Goal: Transaction & Acquisition: Purchase product/service

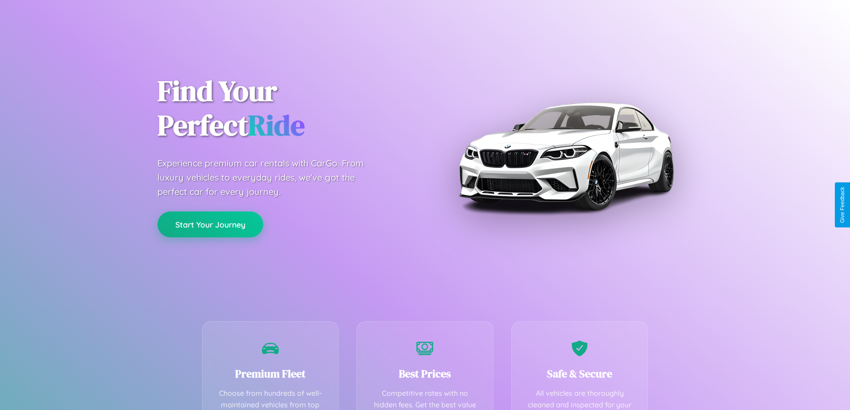
click at [210, 224] on button "Start Your Journey" at bounding box center [210, 224] width 106 height 26
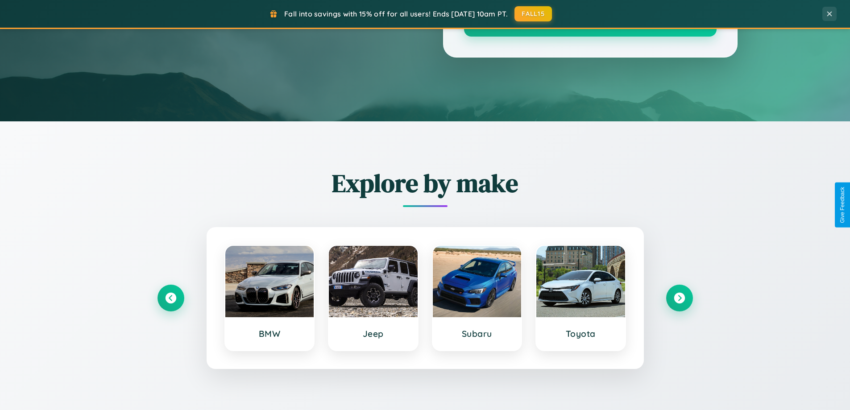
scroll to position [1717, 0]
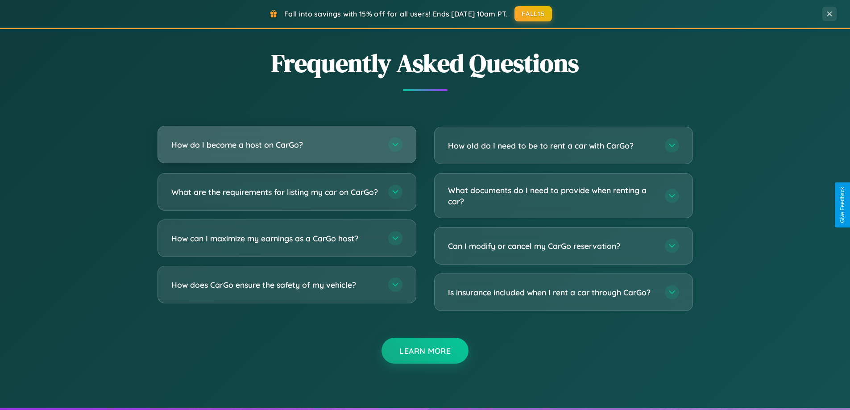
click at [286, 145] on h3 "How do I become a host on CarGo?" at bounding box center [275, 144] width 208 height 11
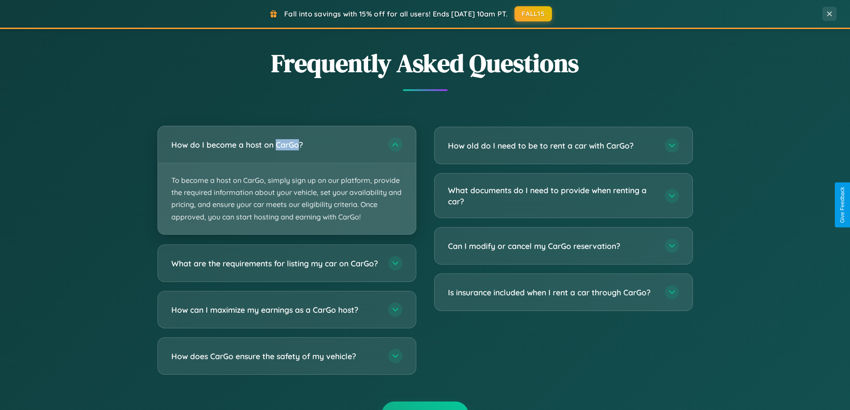
click at [286, 180] on p "To become a host on CarGo, simply sign up on our platform, provide the required…" at bounding box center [287, 198] width 258 height 71
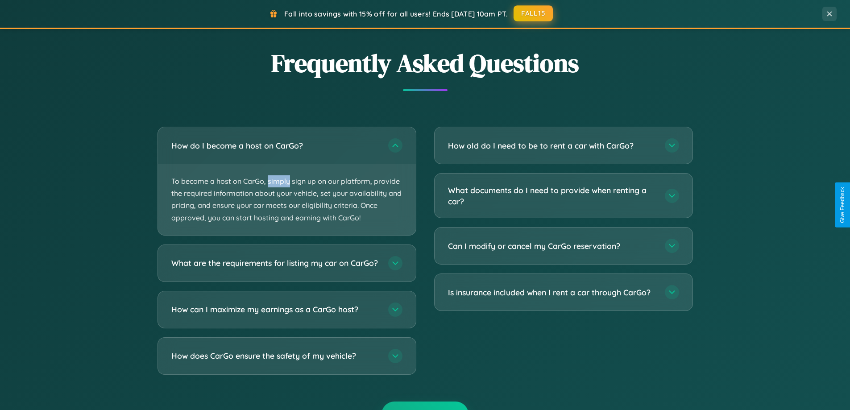
click at [534, 14] on button "FALL15" at bounding box center [532, 13] width 39 height 16
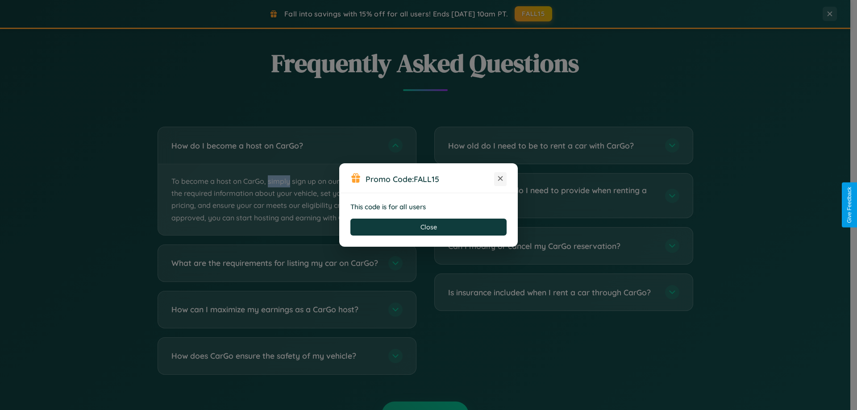
click at [500, 179] on icon at bounding box center [500, 178] width 9 height 9
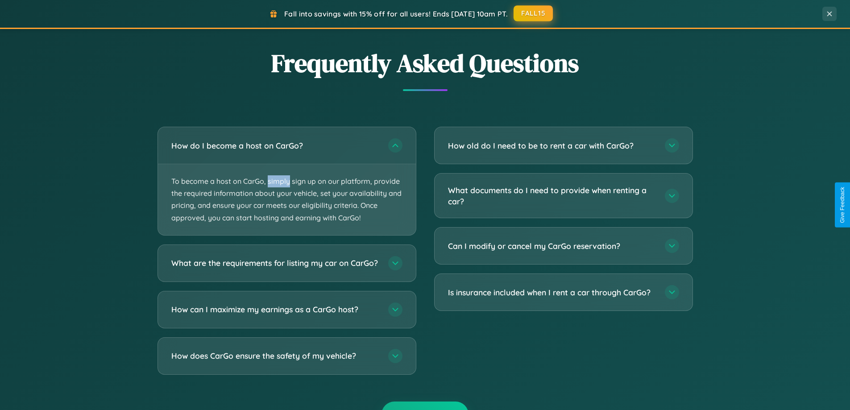
click at [534, 13] on button "FALL15" at bounding box center [532, 13] width 39 height 16
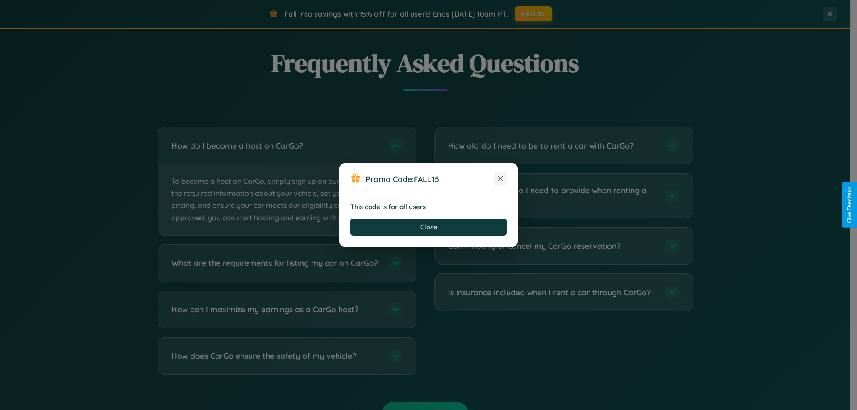
click at [500, 179] on icon at bounding box center [500, 178] width 9 height 9
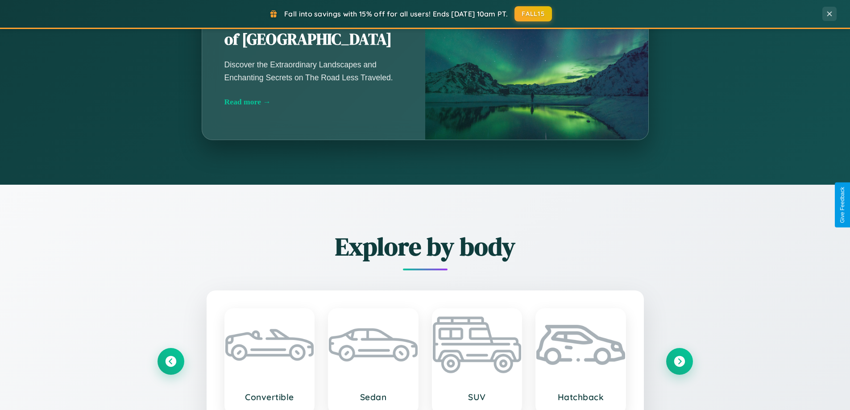
scroll to position [385, 0]
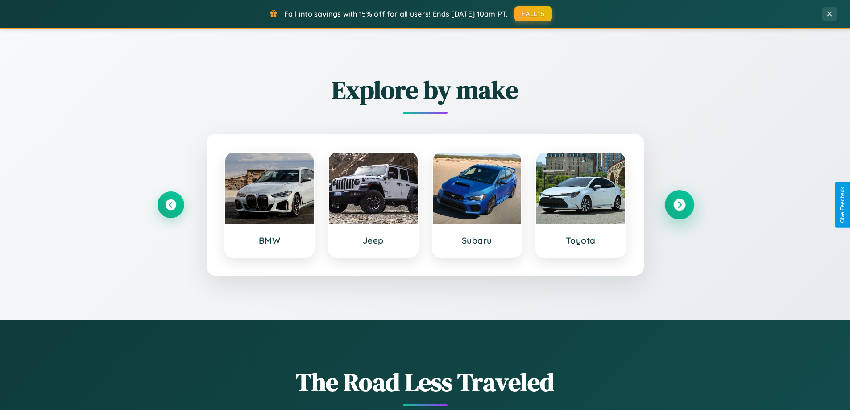
click at [679, 205] on icon at bounding box center [679, 205] width 12 height 12
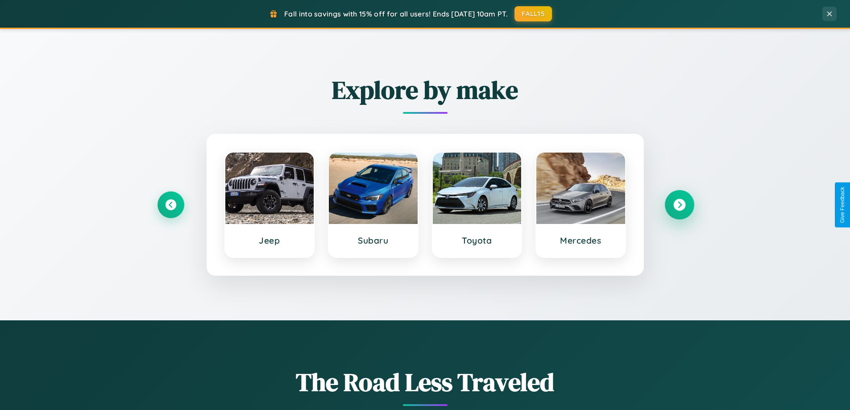
click at [679, 205] on icon at bounding box center [679, 205] width 12 height 12
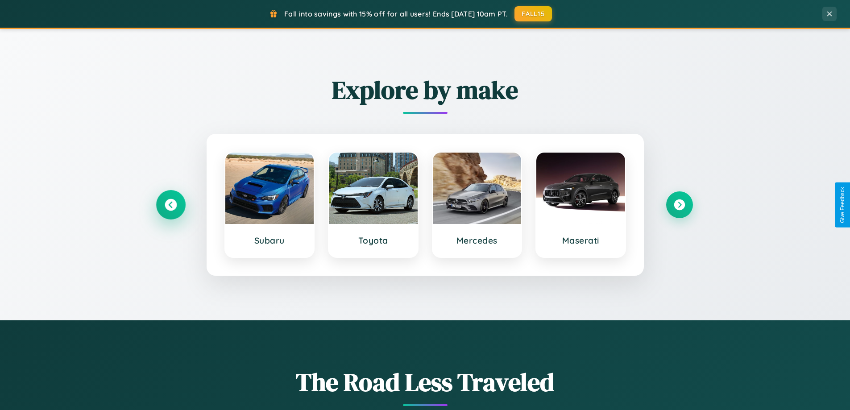
click at [170, 205] on icon at bounding box center [171, 205] width 12 height 12
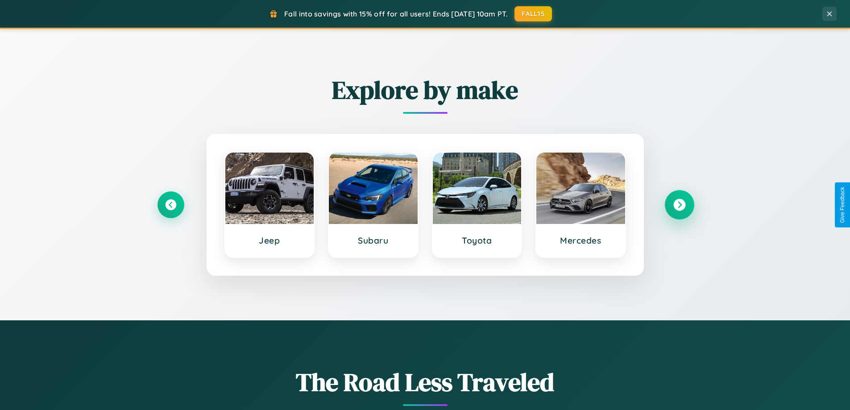
click at [679, 205] on icon at bounding box center [679, 205] width 12 height 12
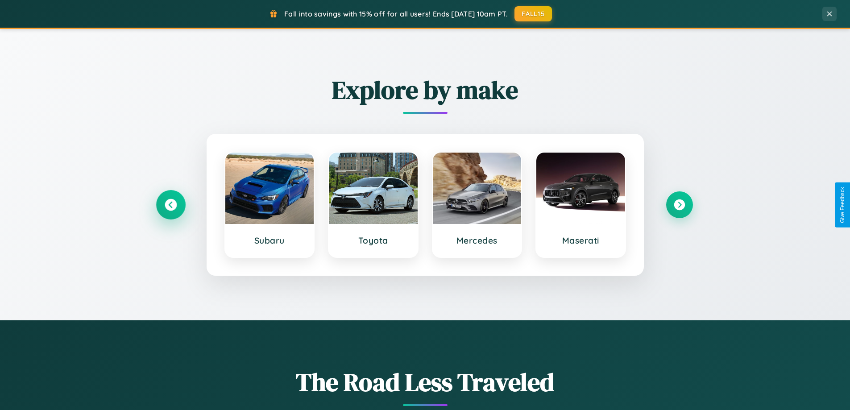
click at [170, 205] on icon at bounding box center [171, 205] width 12 height 12
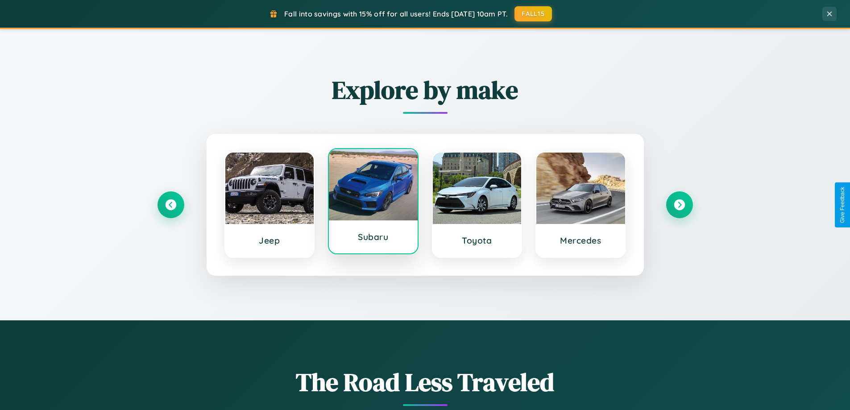
click at [373, 203] on div at bounding box center [373, 184] width 89 height 71
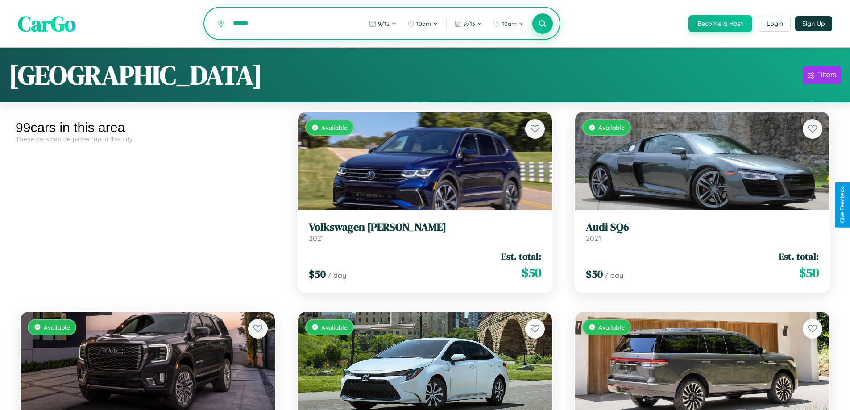
type input "******"
click at [542, 24] on icon at bounding box center [542, 23] width 8 height 8
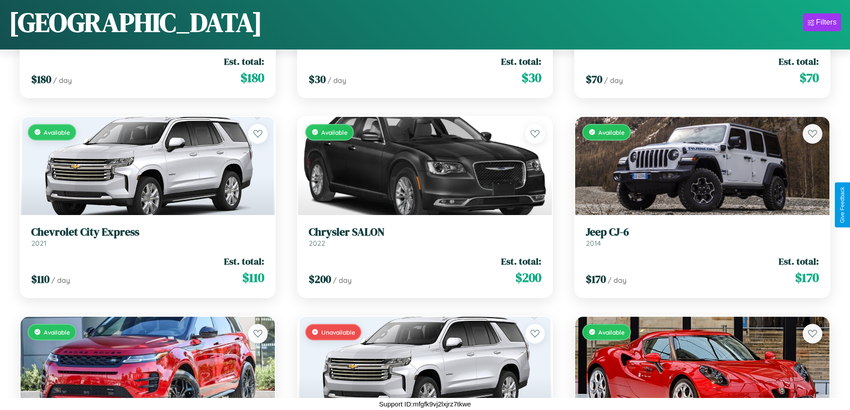
scroll to position [7317, 0]
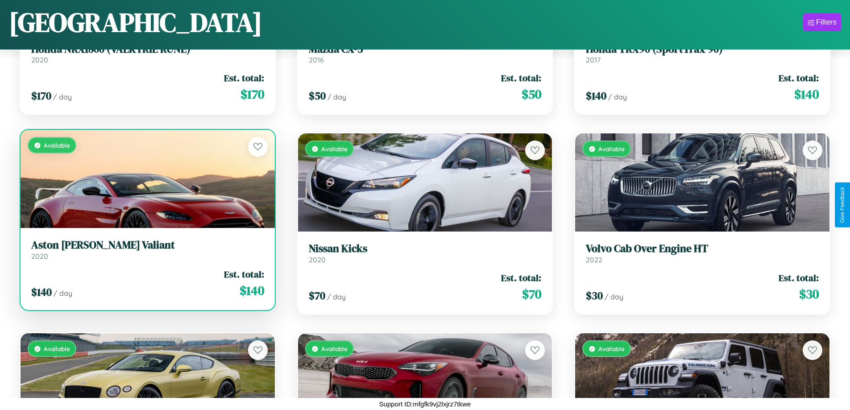
click at [146, 284] on div "$ 140 / day Est. total: $ 140" at bounding box center [147, 284] width 233 height 32
click at [146, 283] on div "$ 140 / day Est. total: $ 140" at bounding box center [147, 284] width 233 height 32
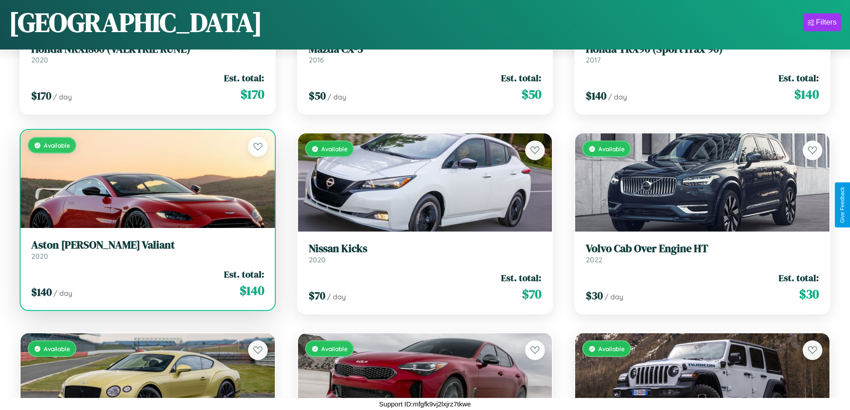
click at [146, 283] on div "$ 140 / day Est. total: $ 140" at bounding box center [147, 284] width 233 height 32
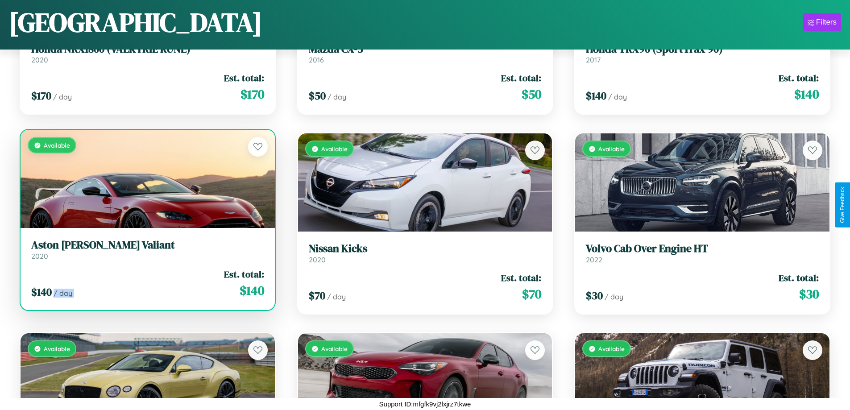
click at [146, 283] on div "$ 140 / day Est. total: $ 140" at bounding box center [147, 284] width 233 height 32
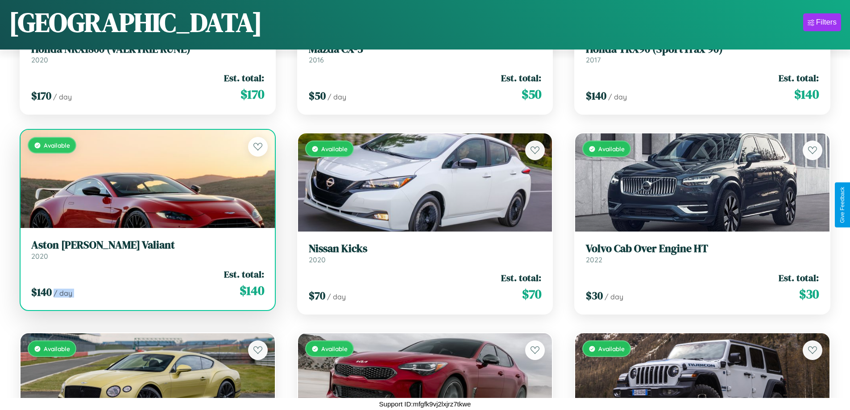
click at [146, 283] on div "$ 140 / day Est. total: $ 140" at bounding box center [147, 284] width 233 height 32
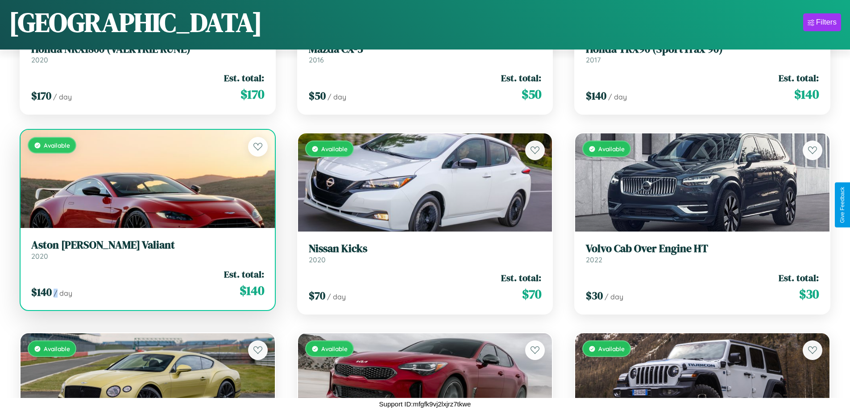
click at [146, 283] on div "$ 140 / day Est. total: $ 140" at bounding box center [147, 284] width 233 height 32
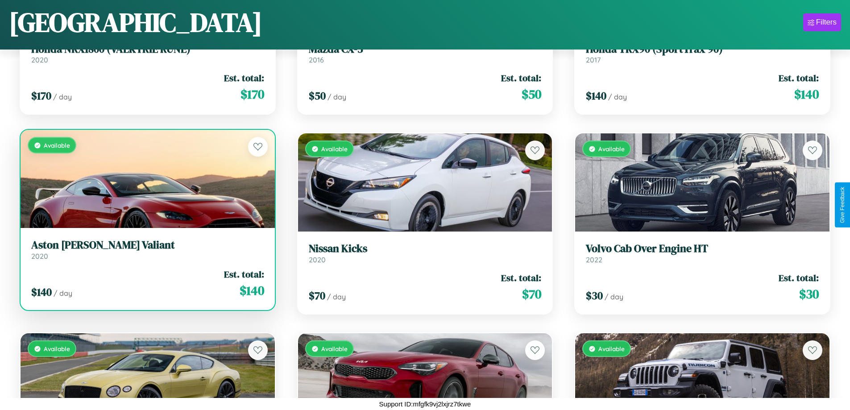
click at [146, 249] on h3 "Aston Martin Valiant" at bounding box center [147, 245] width 233 height 13
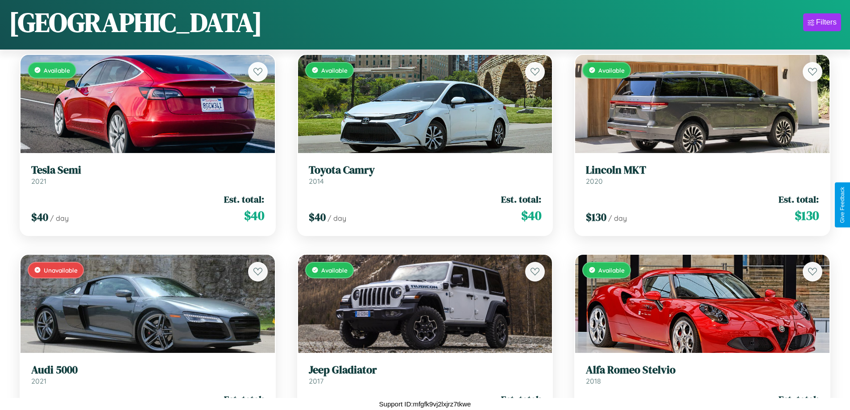
scroll to position [5520, 0]
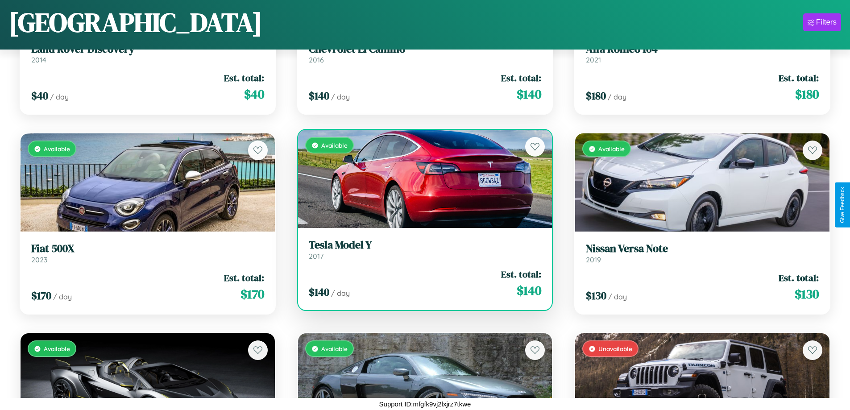
click at [421, 250] on h3 "Tesla Model Y" at bounding box center [425, 245] width 233 height 13
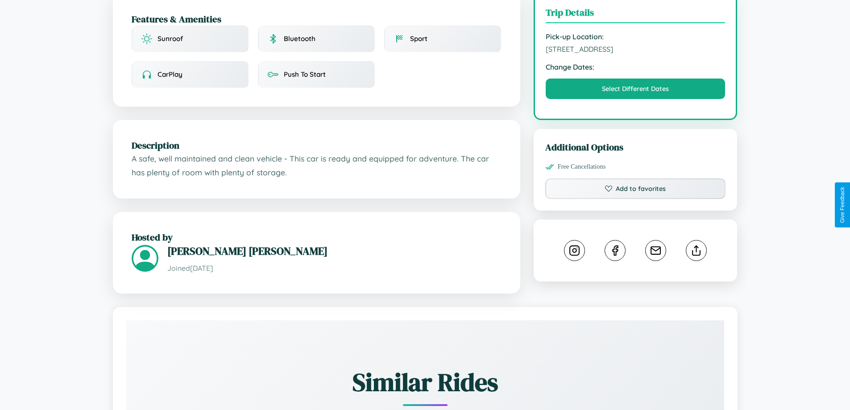
scroll to position [302, 0]
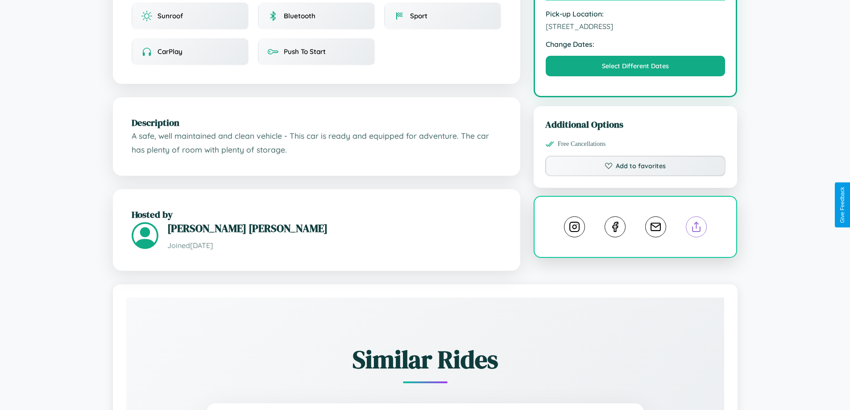
click at [696, 222] on line at bounding box center [696, 225] width 0 height 6
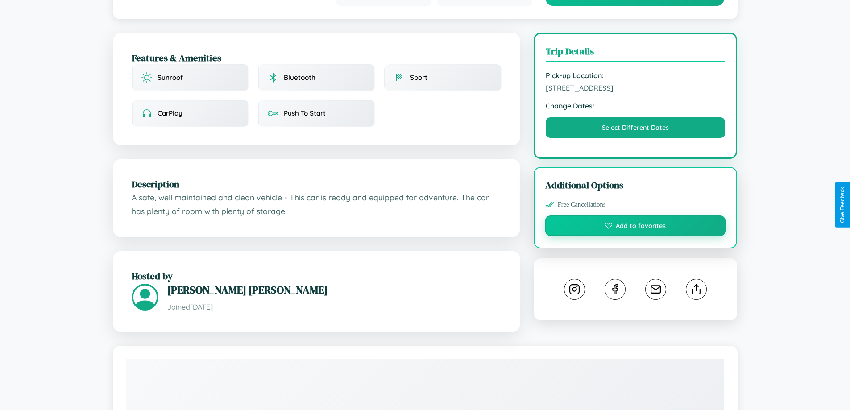
click at [635, 215] on button "Add to favorites" at bounding box center [635, 225] width 181 height 21
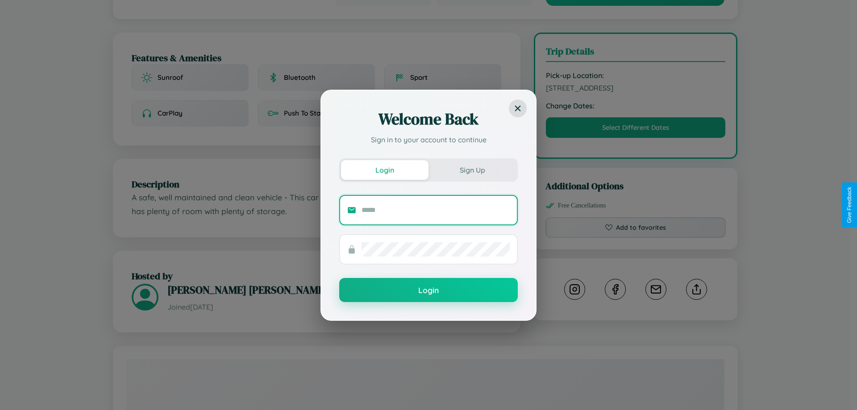
click at [435, 210] on input "text" at bounding box center [435, 210] width 148 height 14
type input "**********"
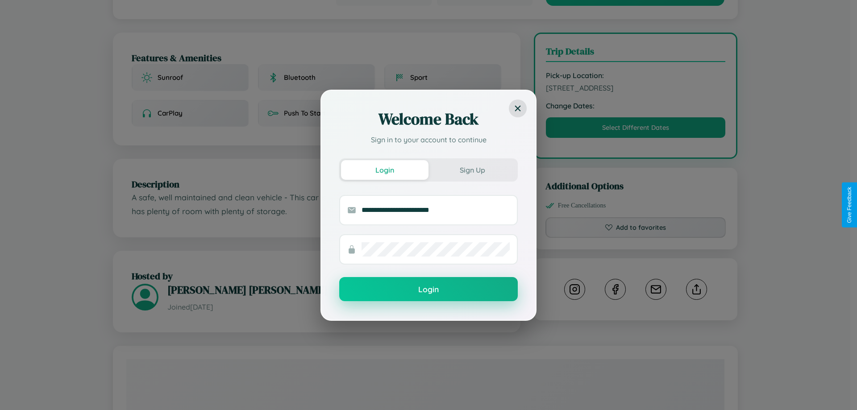
click at [428, 290] on button "Login" at bounding box center [428, 289] width 178 height 24
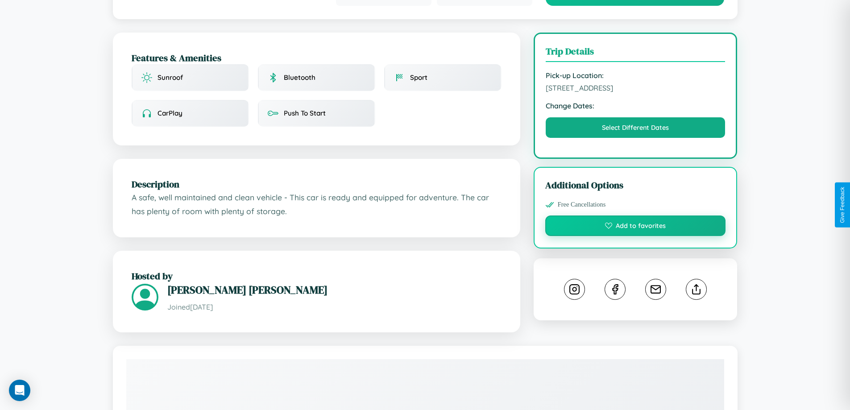
click at [635, 215] on button "Add to favorites" at bounding box center [635, 225] width 181 height 21
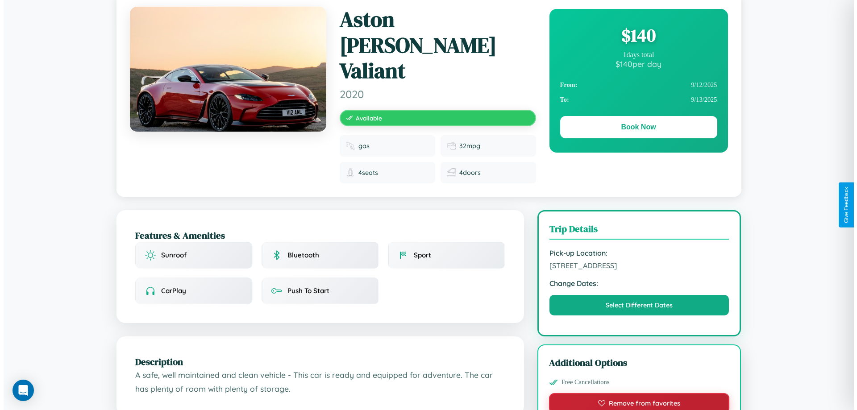
scroll to position [0, 0]
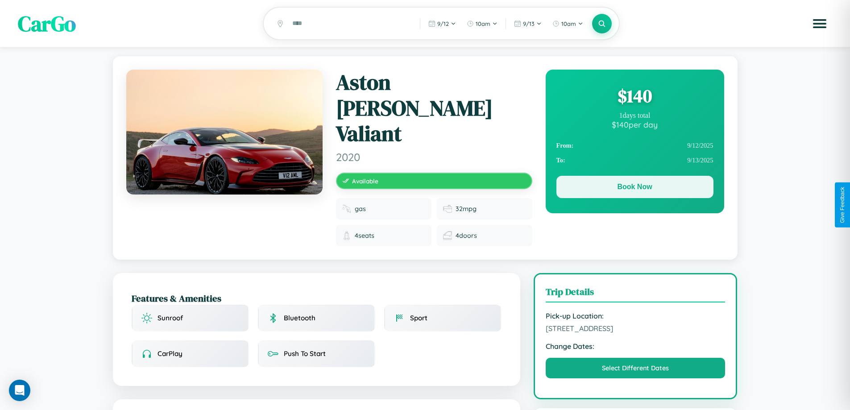
click at [634, 189] on button "Book Now" at bounding box center [634, 187] width 157 height 22
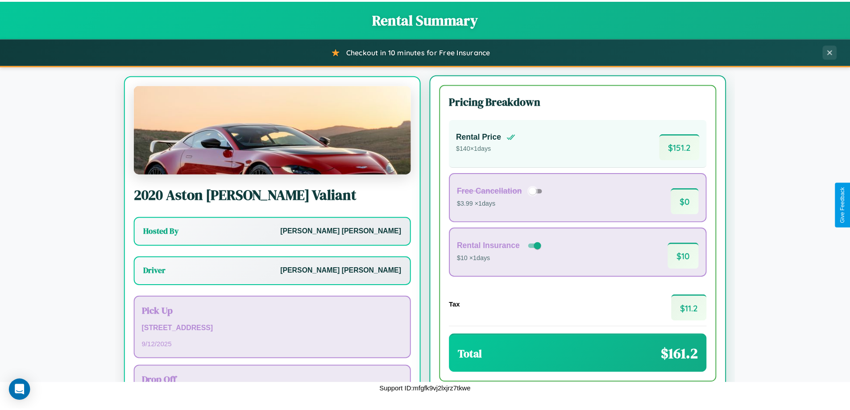
scroll to position [41, 0]
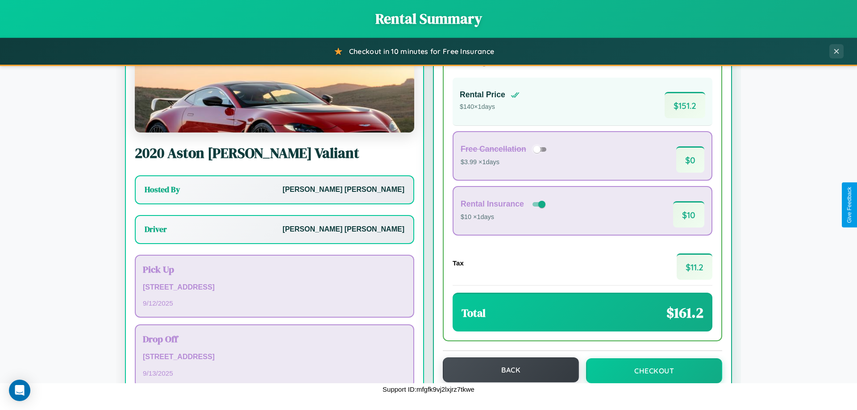
click at [506, 370] on button "Back" at bounding box center [511, 369] width 136 height 25
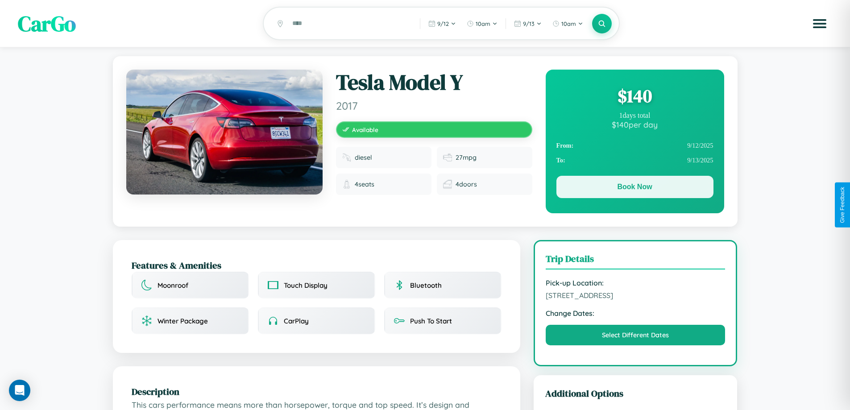
click at [634, 188] on button "Book Now" at bounding box center [634, 187] width 157 height 22
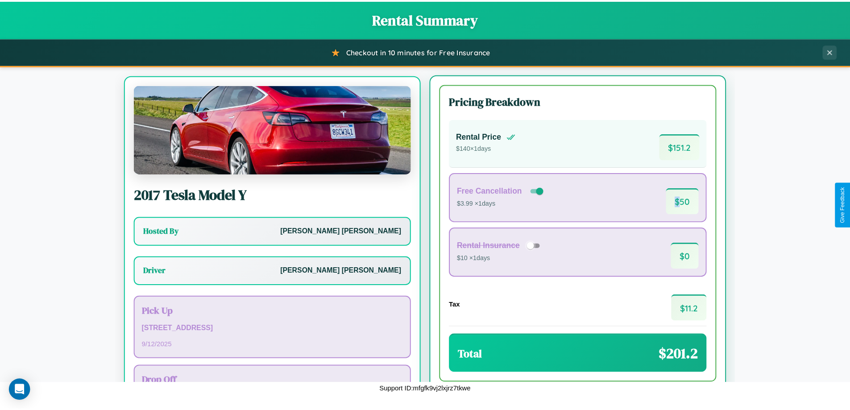
scroll to position [41, 0]
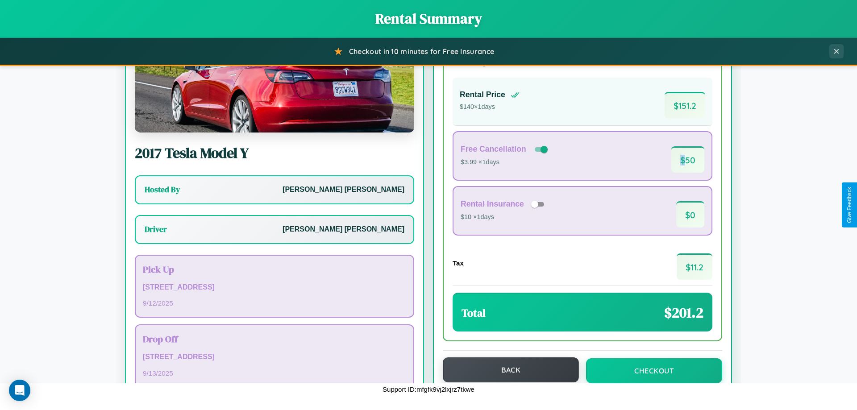
click at [506, 370] on button "Back" at bounding box center [511, 369] width 136 height 25
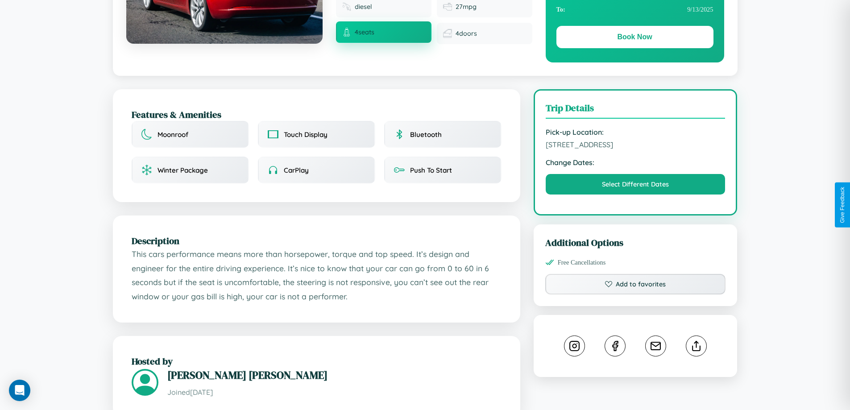
scroll to position [302, 0]
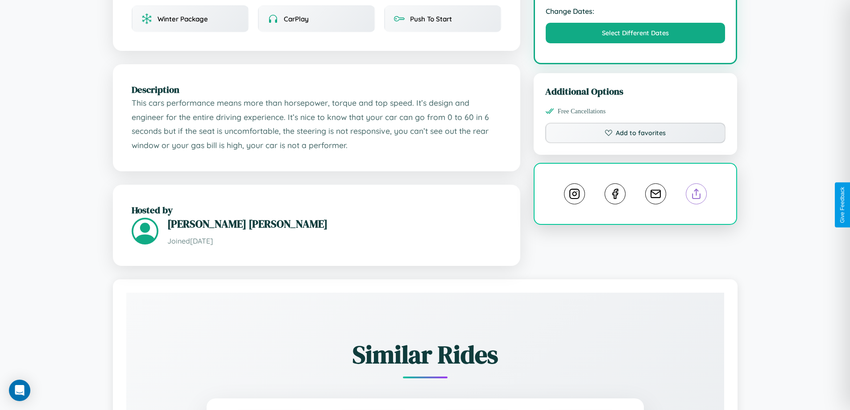
click at [696, 195] on line at bounding box center [696, 192] width 0 height 6
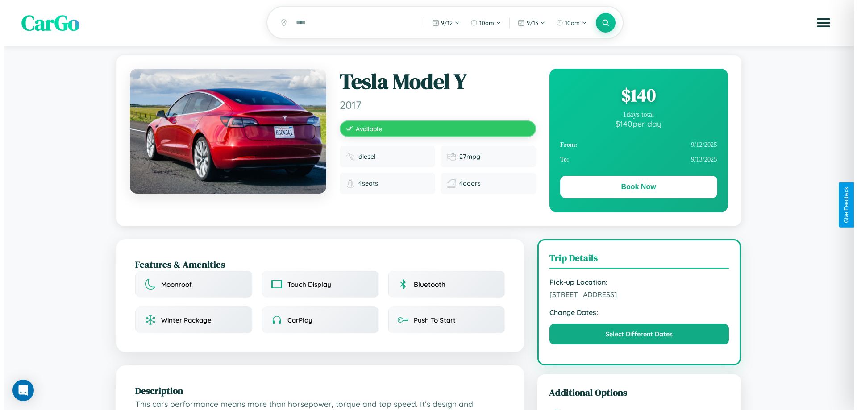
scroll to position [0, 0]
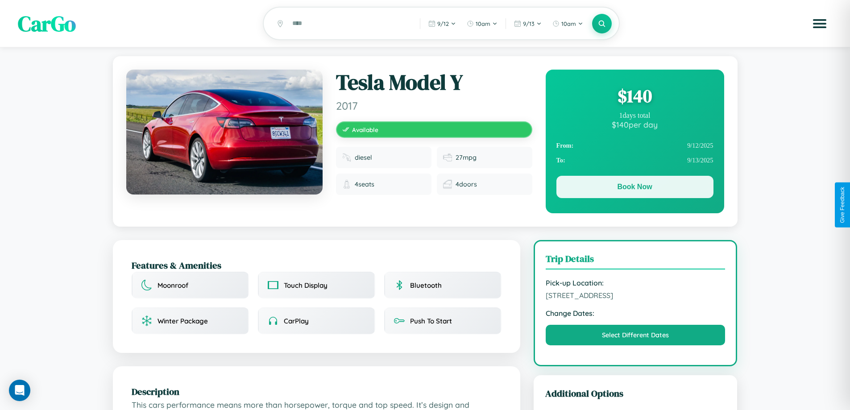
click at [634, 188] on button "Book Now" at bounding box center [634, 187] width 157 height 22
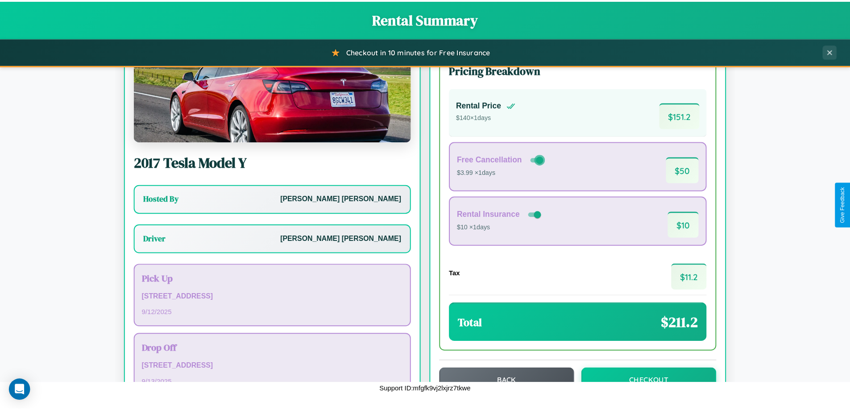
scroll to position [64, 0]
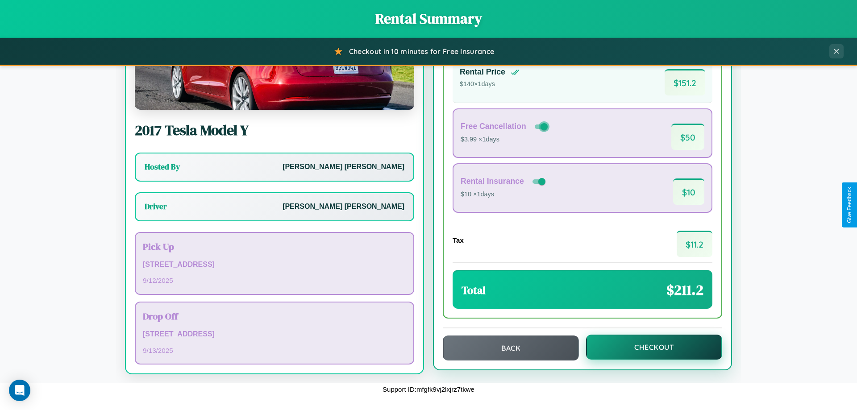
click at [648, 347] on button "Checkout" at bounding box center [654, 347] width 136 height 25
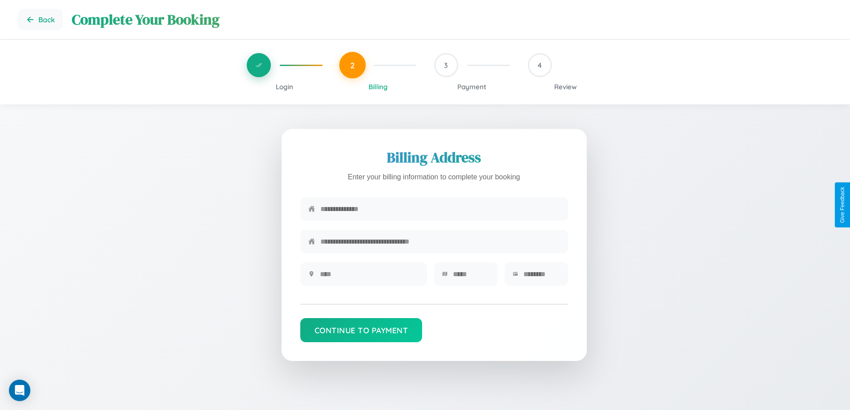
click at [440, 211] on input "text" at bounding box center [440, 209] width 240 height 22
type input "**********"
click at [369, 277] on input "text" at bounding box center [369, 274] width 99 height 22
type input "********"
click at [471, 277] on input "text" at bounding box center [471, 274] width 37 height 22
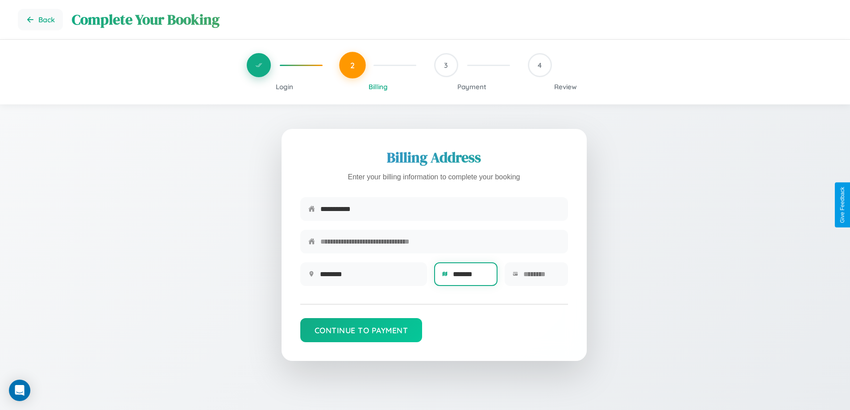
type input "*******"
click at [541, 277] on input "text" at bounding box center [541, 274] width 37 height 22
type input "*****"
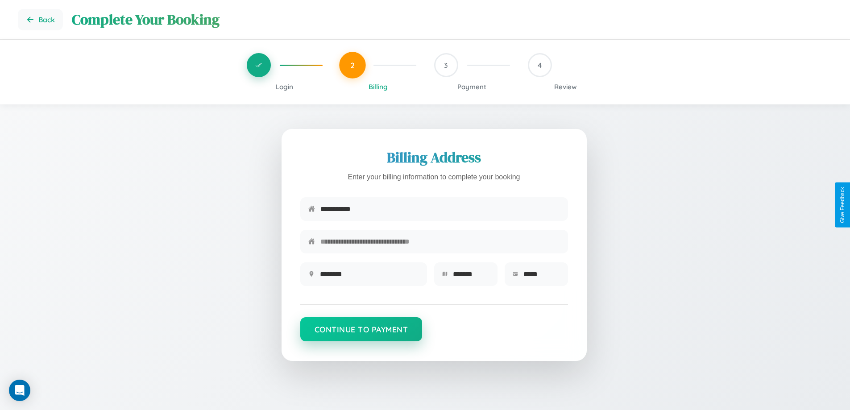
click at [361, 334] on button "Continue to Payment" at bounding box center [361, 329] width 122 height 24
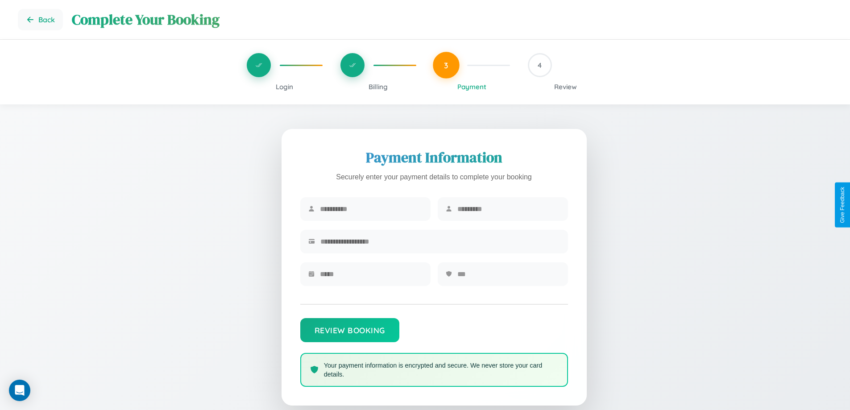
click at [371, 209] on input "text" at bounding box center [371, 209] width 103 height 22
type input "*******"
click at [508, 209] on input "text" at bounding box center [508, 209] width 103 height 22
type input "********"
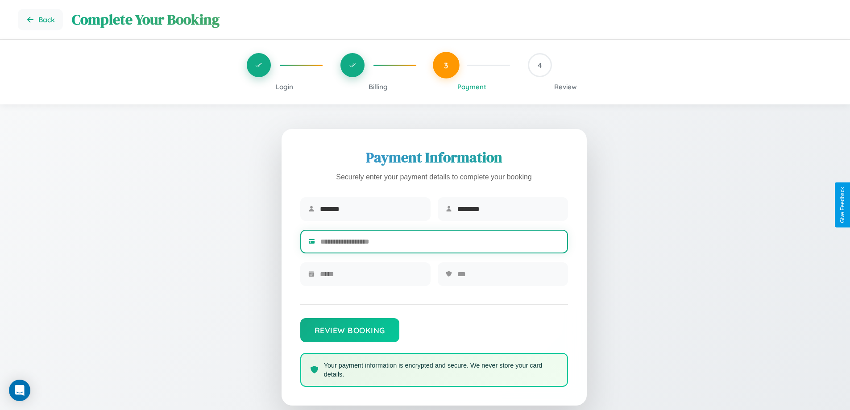
click at [440, 243] on input "text" at bounding box center [440, 242] width 240 height 22
type input "**********"
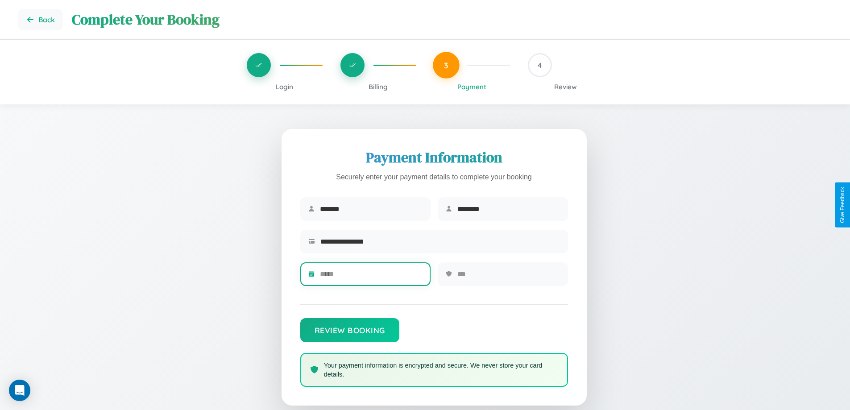
click at [371, 277] on input "text" at bounding box center [371, 274] width 103 height 22
type input "*****"
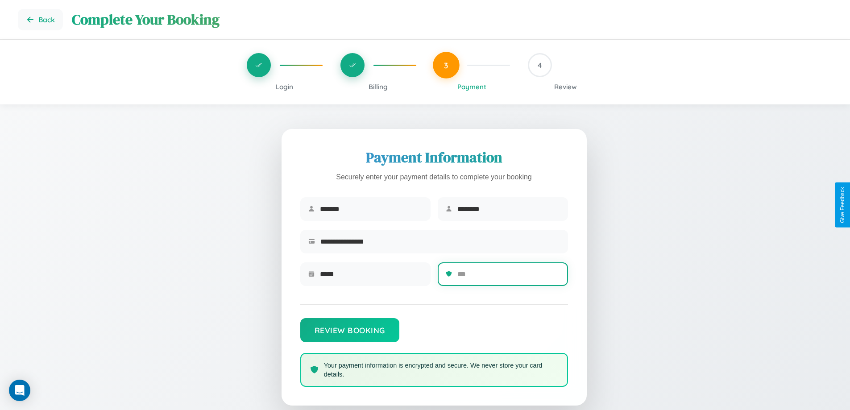
click at [508, 277] on input "text" at bounding box center [508, 274] width 103 height 22
type input "***"
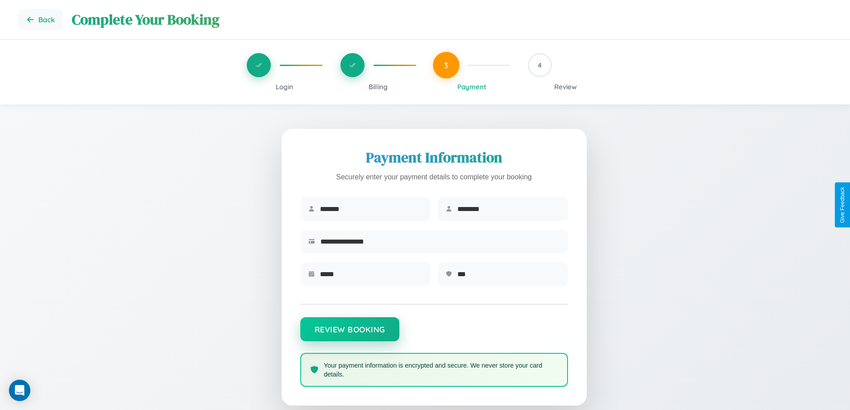
click at [349, 334] on button "Review Booking" at bounding box center [349, 329] width 99 height 24
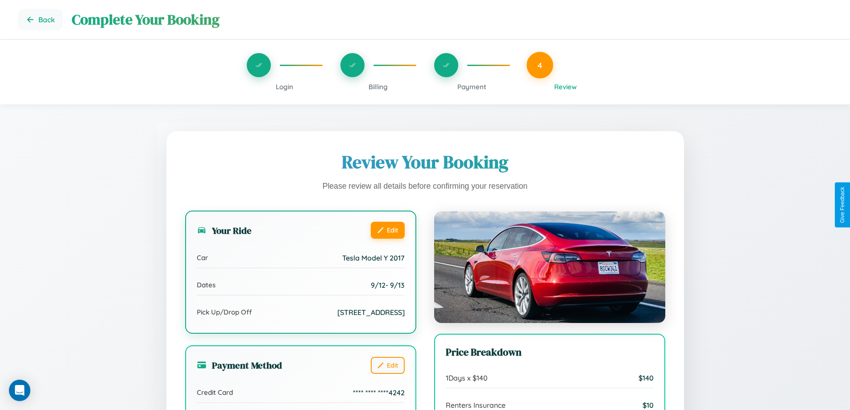
click at [387, 230] on button "Edit" at bounding box center [388, 230] width 34 height 17
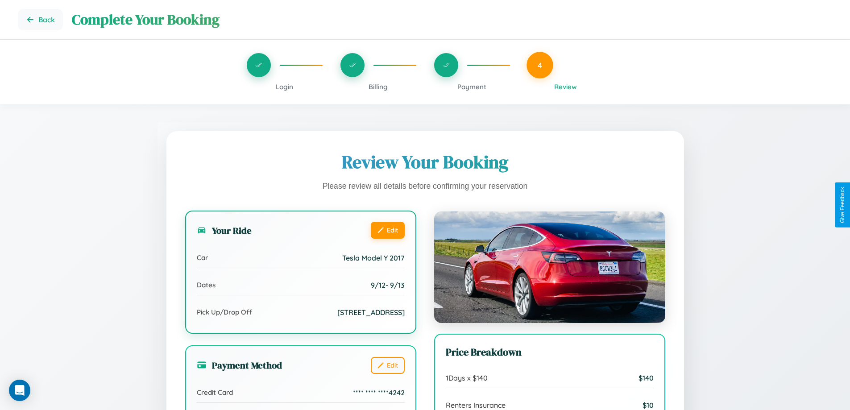
click at [387, 230] on button "Edit" at bounding box center [388, 230] width 34 height 17
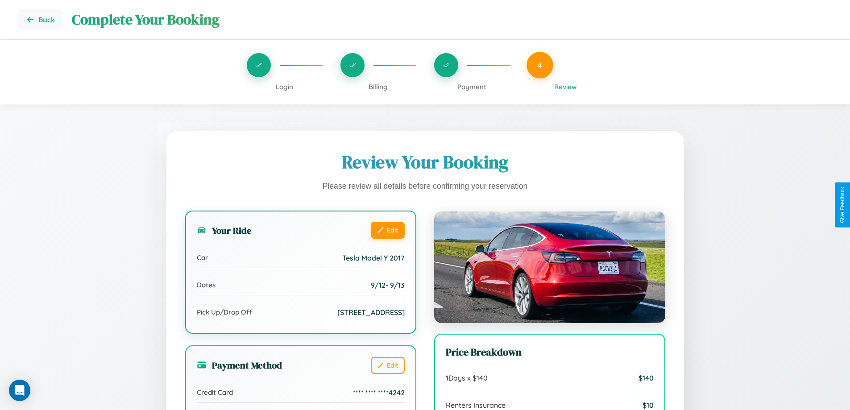
click at [387, 230] on button "Edit" at bounding box center [388, 230] width 34 height 17
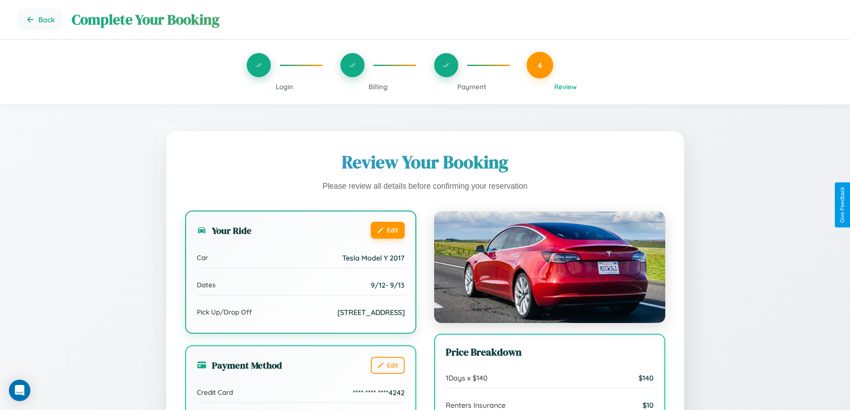
click at [387, 230] on button "Edit" at bounding box center [388, 230] width 34 height 17
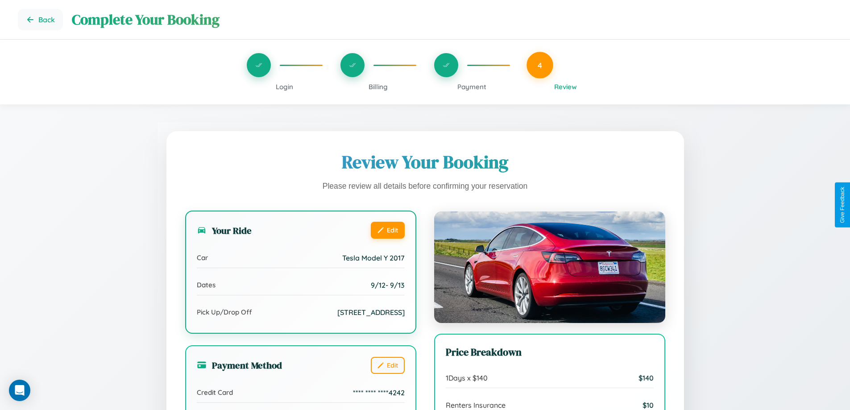
click at [387, 230] on button "Edit" at bounding box center [388, 230] width 34 height 17
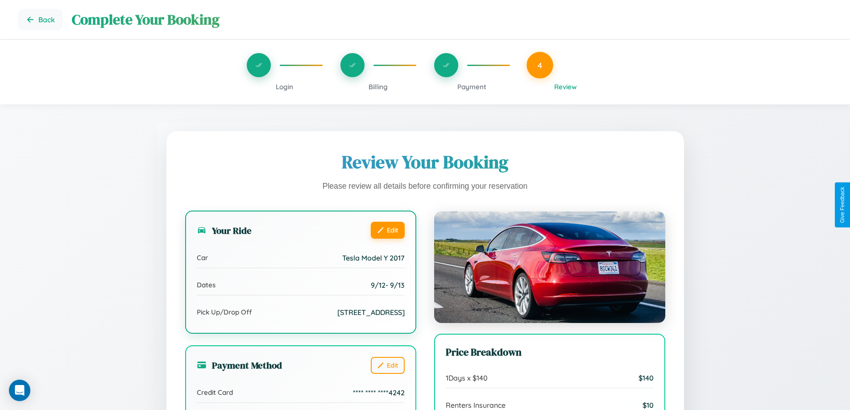
scroll to position [273, 0]
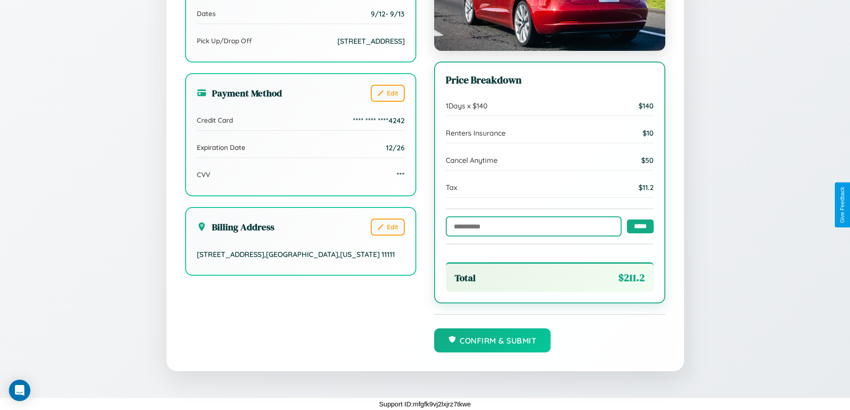
click at [531, 226] on input "text" at bounding box center [534, 226] width 176 height 20
type input "******"
click at [638, 226] on input "*****" at bounding box center [640, 226] width 27 height 14
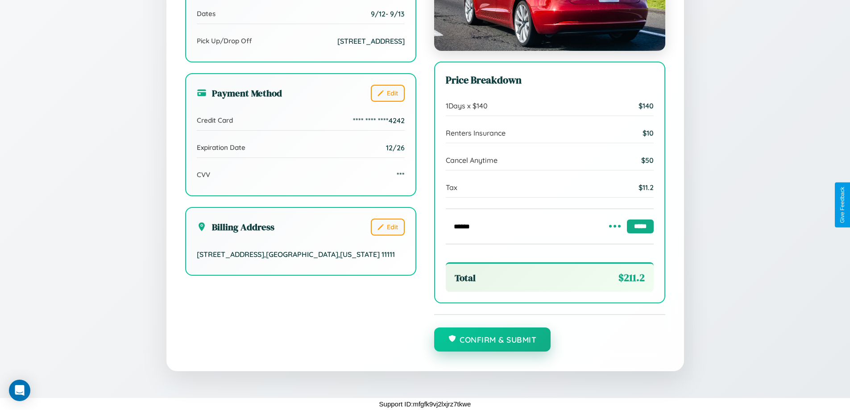
click at [492, 340] on button "Confirm & Submit" at bounding box center [492, 339] width 117 height 24
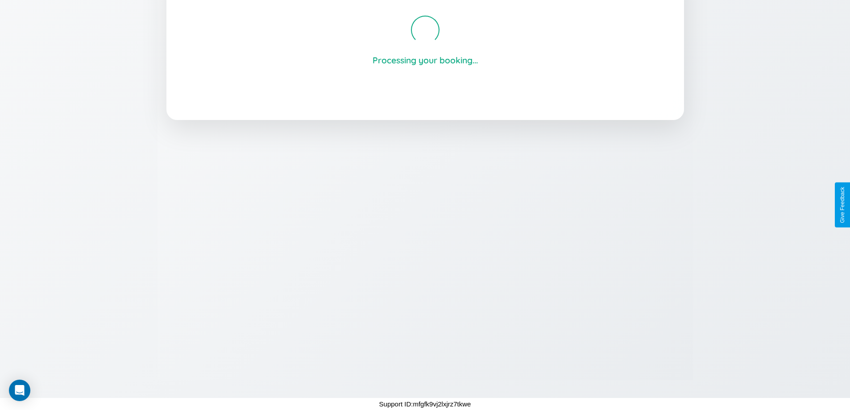
scroll to position [170, 0]
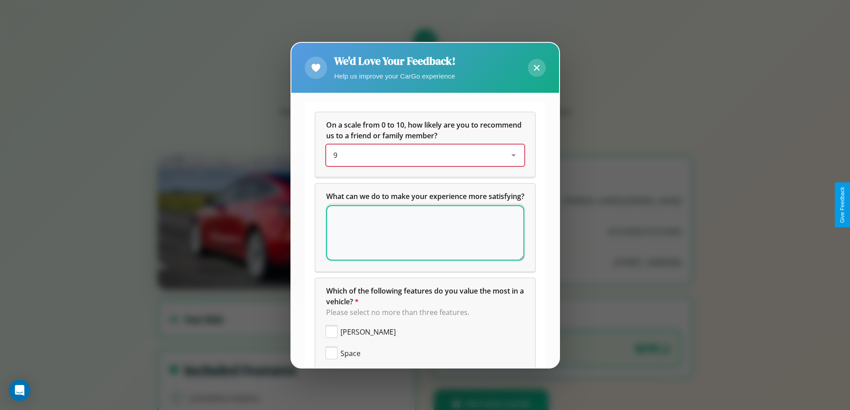
click at [422, 155] on div "9" at bounding box center [418, 155] width 170 height 11
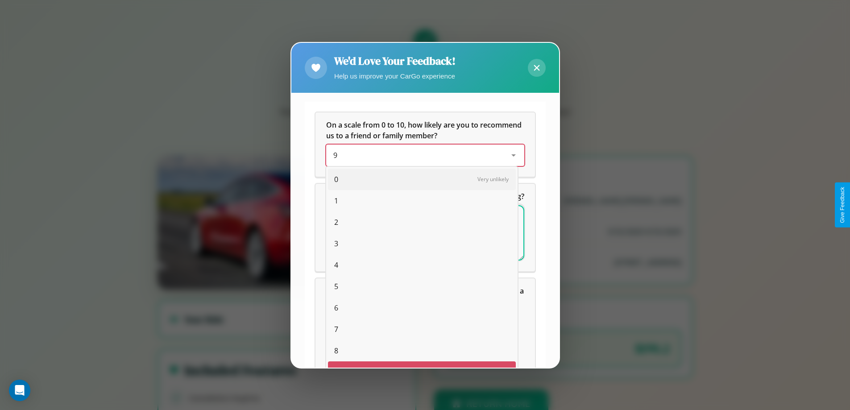
click at [334, 388] on span "10" at bounding box center [338, 393] width 8 height 11
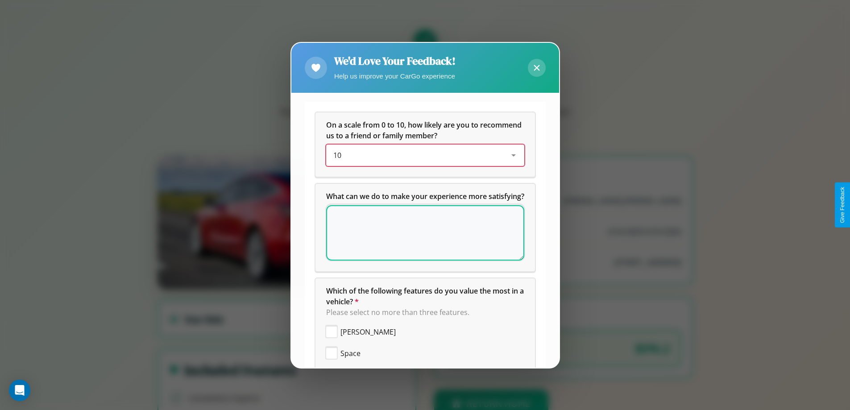
scroll to position [63, 0]
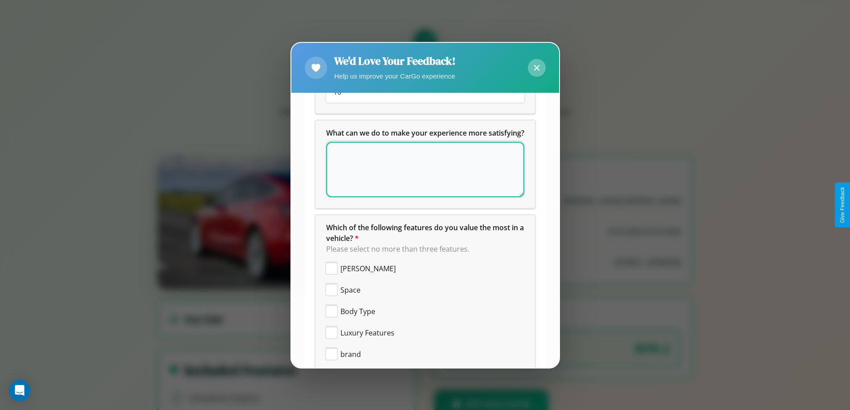
click at [536, 67] on icon at bounding box center [537, 68] width 6 height 6
